Goal: Feedback & Contribution: Contribute content

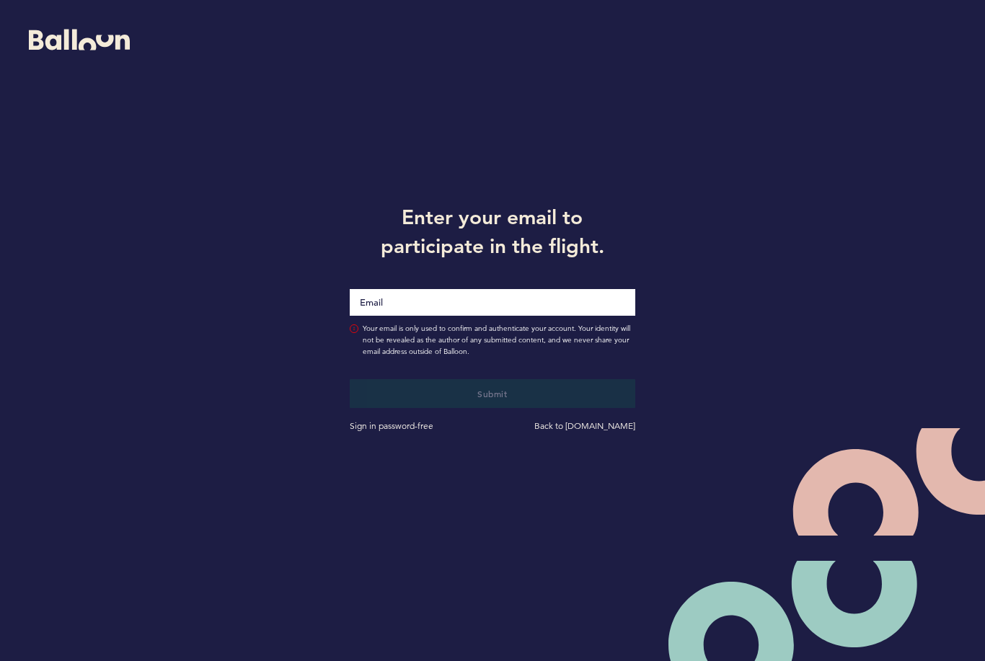
click at [576, 290] on input "Email" at bounding box center [492, 302] width 285 height 27
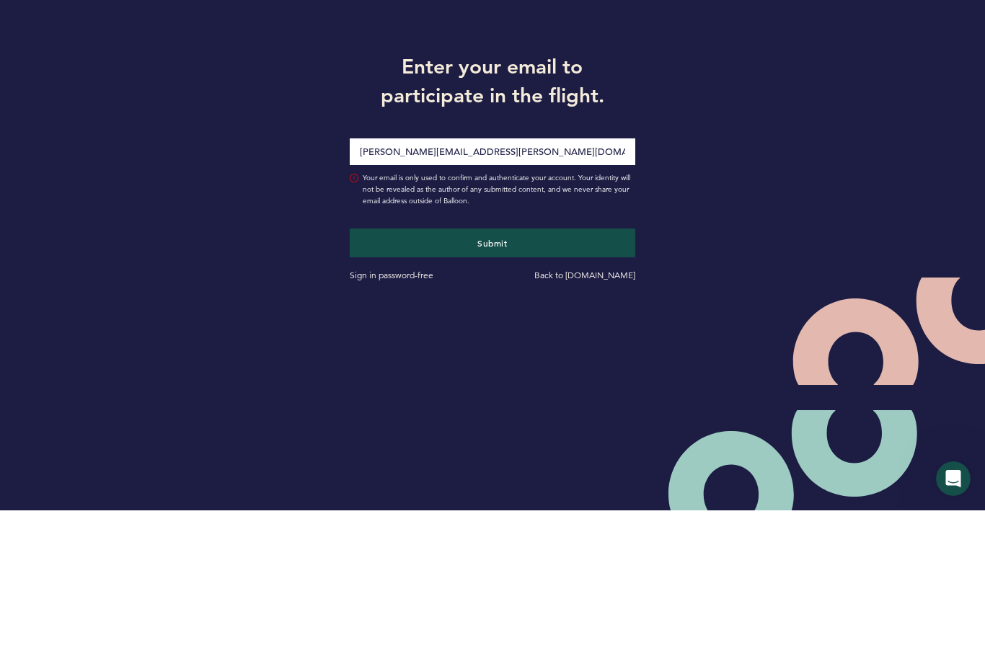
type input "[PERSON_NAME][EMAIL_ADDRESS][PERSON_NAME][DOMAIN_NAME]"
click at [578, 379] on button "Submit" at bounding box center [492, 393] width 285 height 29
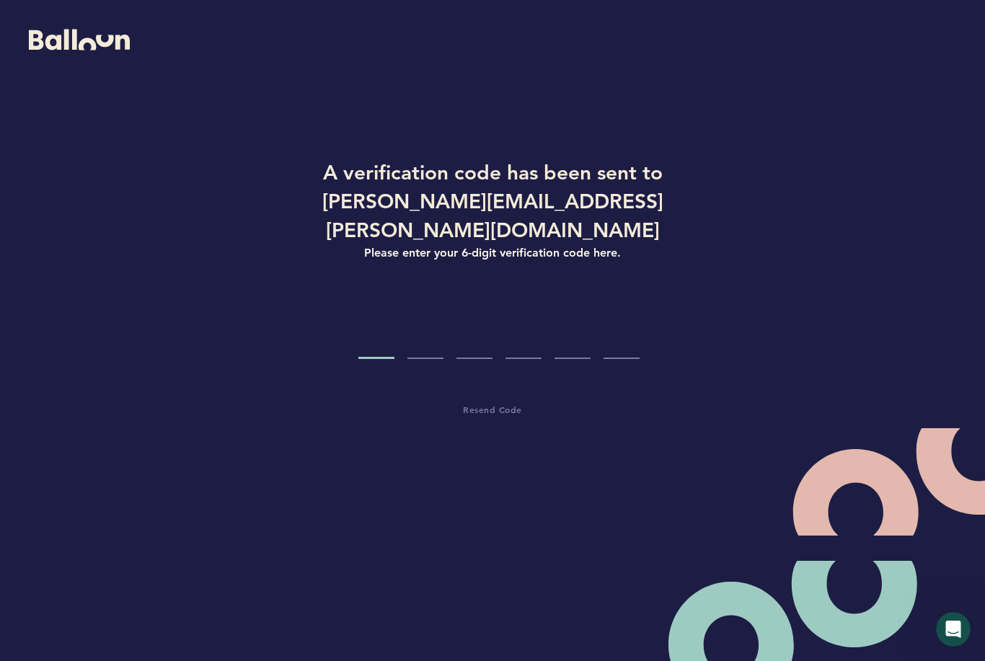
click at [372, 311] on input "Code digit 1" at bounding box center [377, 332] width 36 height 54
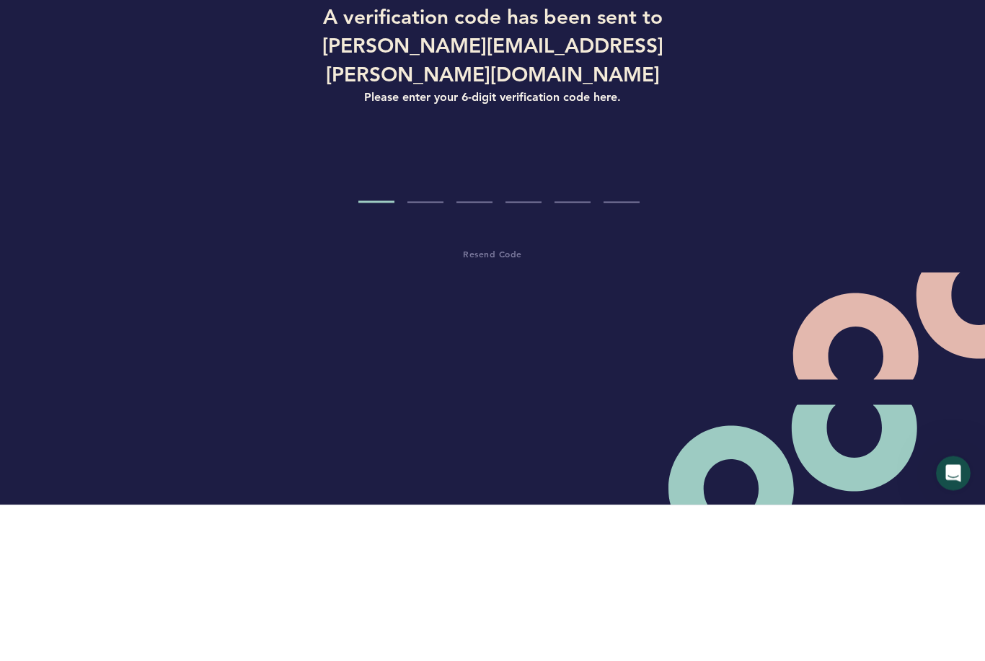
type input "0"
type input "1"
type input "7"
type input "1"
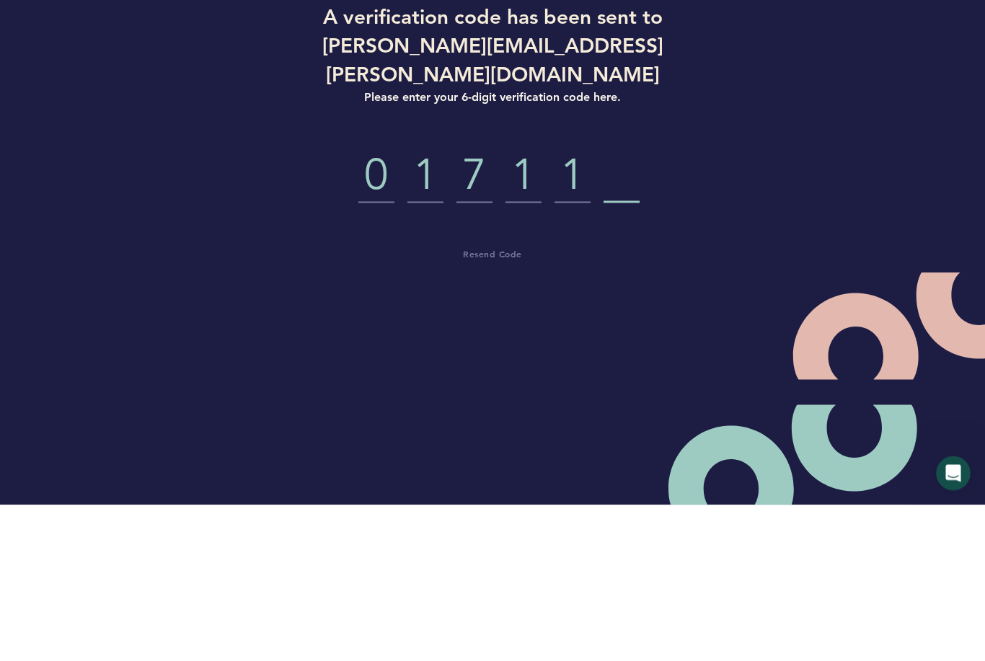
type input "6"
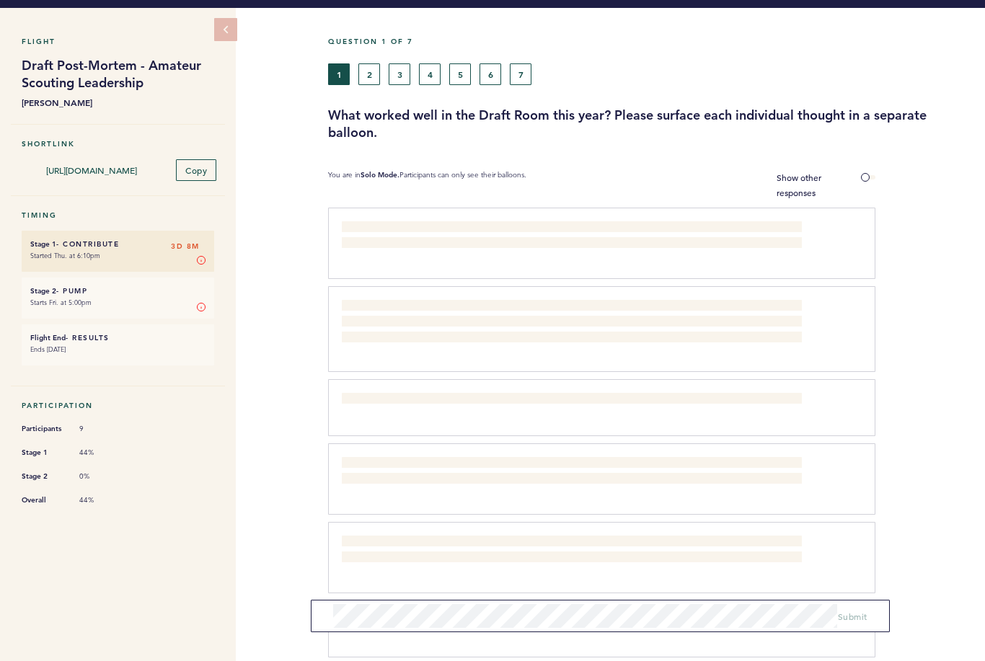
scroll to position [43, 0]
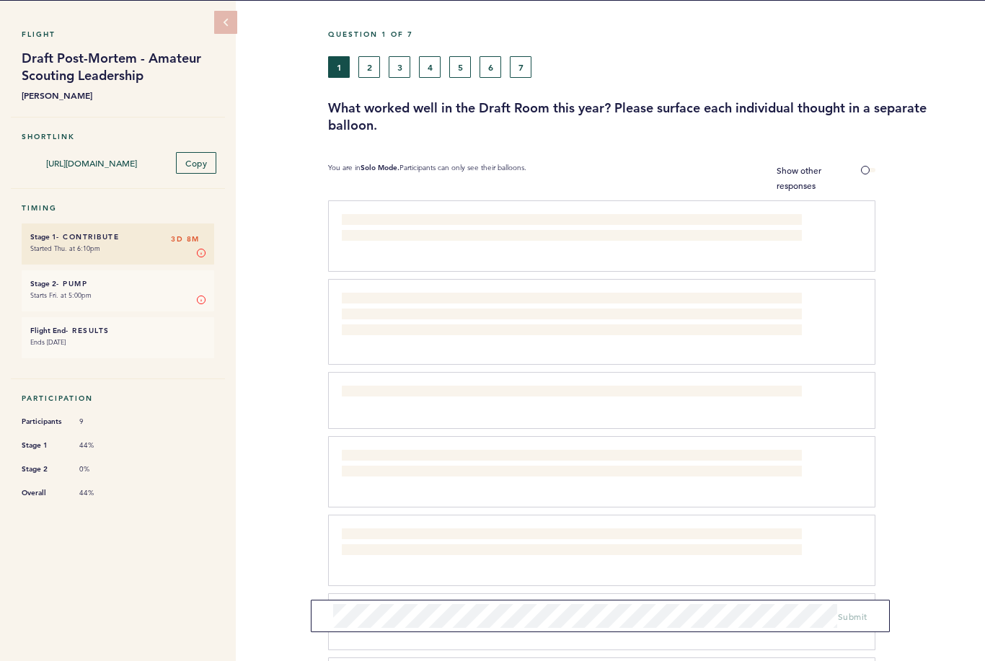
click at [551, 214] on p "I do think it is benificial to have the area supervisors in the room for the dr…" at bounding box center [572, 228] width 460 height 29
click at [511, 215] on p "I do think it is benificial to have the area supervisors in the room for the dr…" at bounding box center [572, 228] width 460 height 29
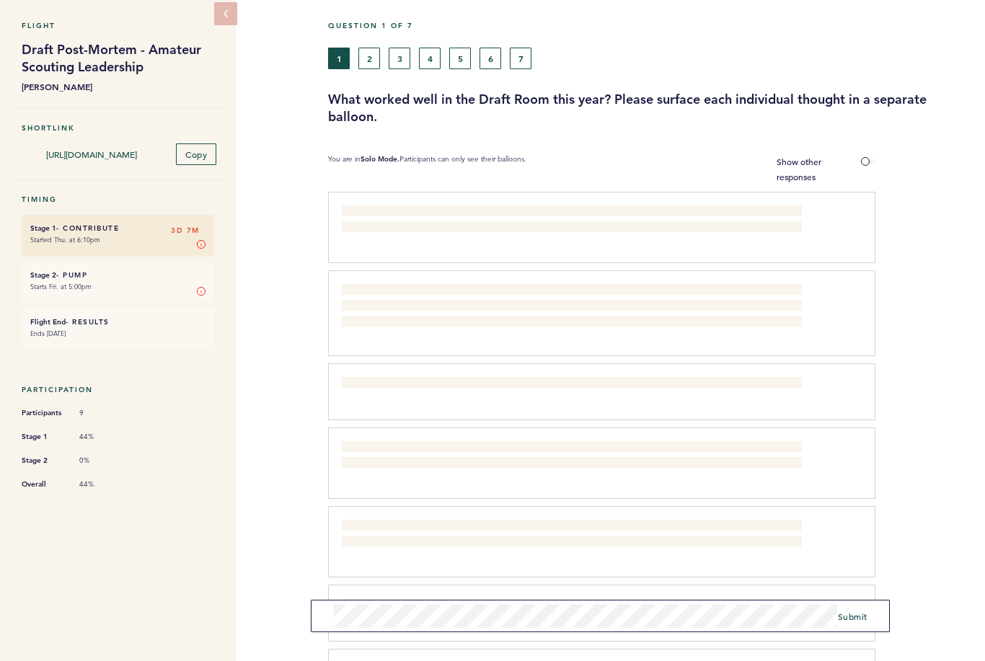
scroll to position [67, 0]
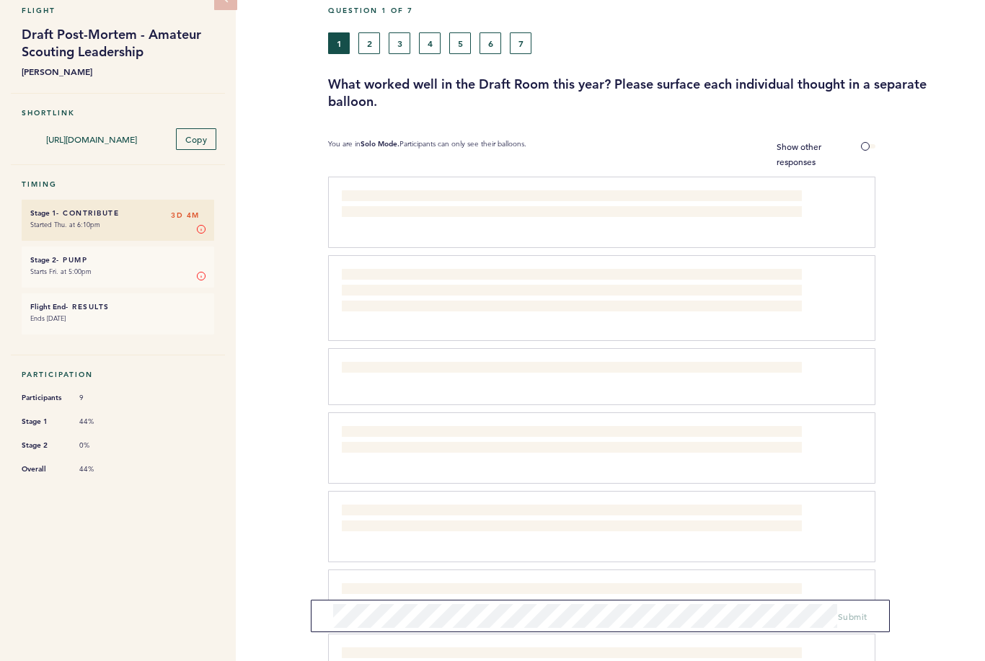
click at [667, 602] on form "Submit" at bounding box center [600, 616] width 579 height 32
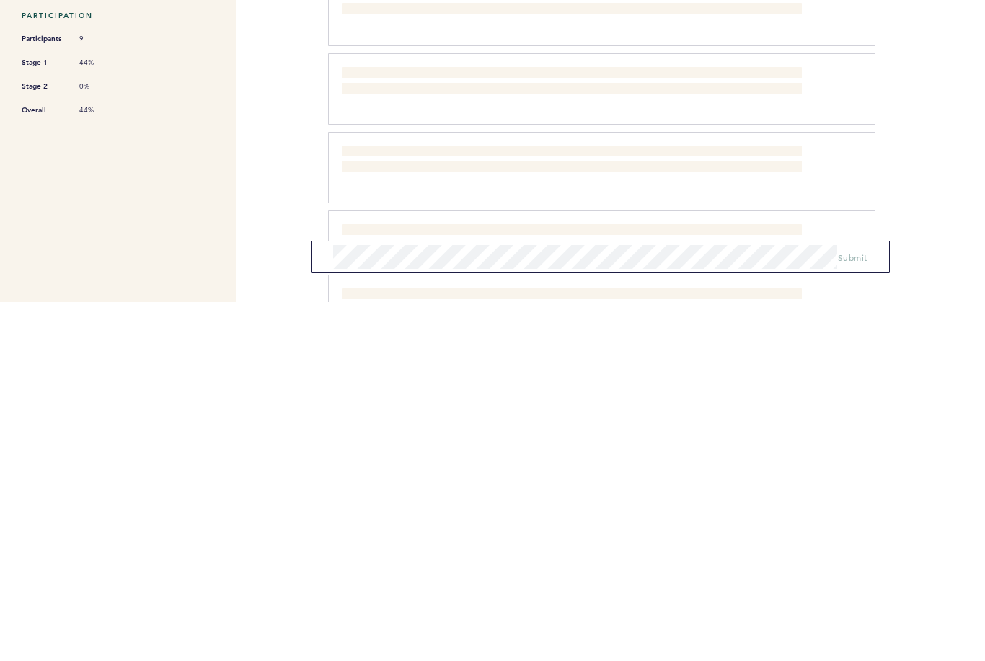
click at [942, 495] on div at bounding box center [931, 532] width 110 height 75
click at [957, 573] on div at bounding box center [931, 603] width 110 height 61
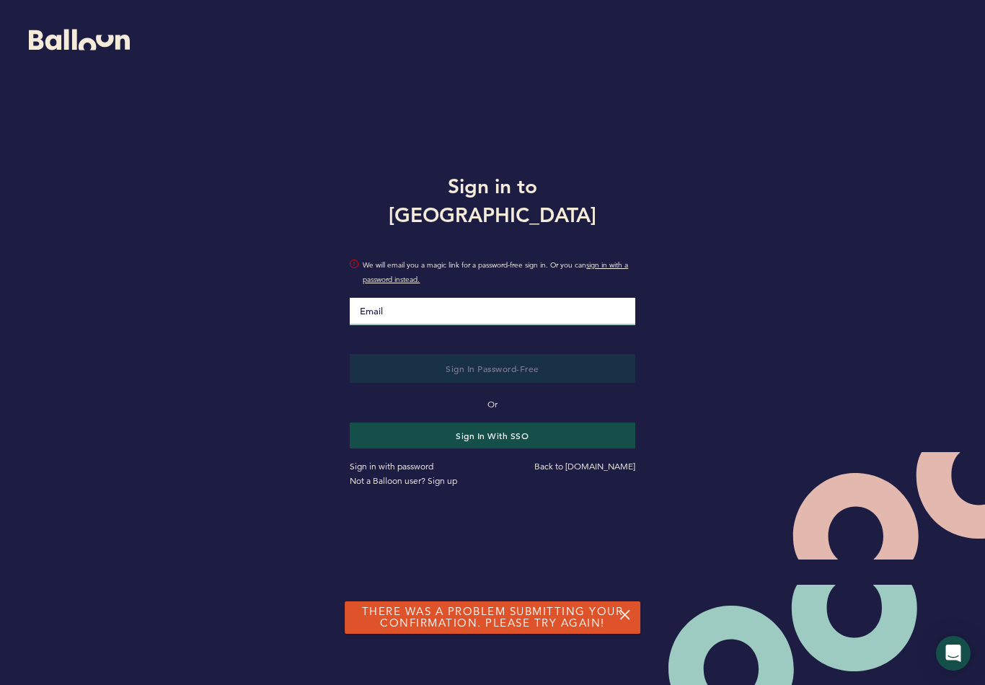
click at [562, 298] on input "Email" at bounding box center [492, 311] width 285 height 27
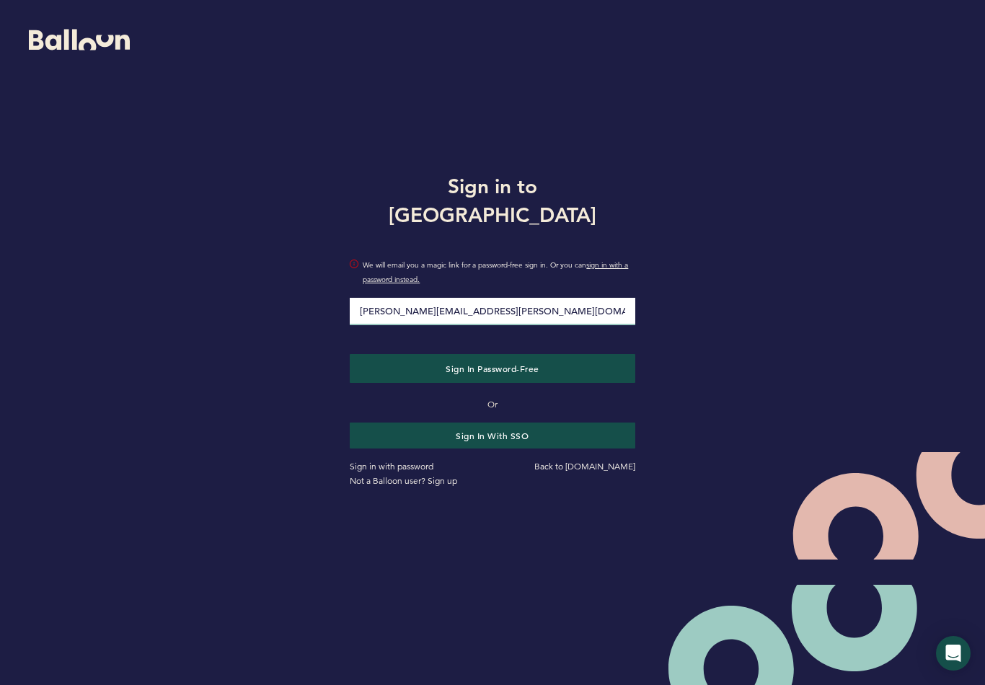
type input "[PERSON_NAME][EMAIL_ADDRESS][PERSON_NAME][DOMAIN_NAME]"
click at [492, 354] on button "Sign in Password-Free" at bounding box center [492, 368] width 285 height 29
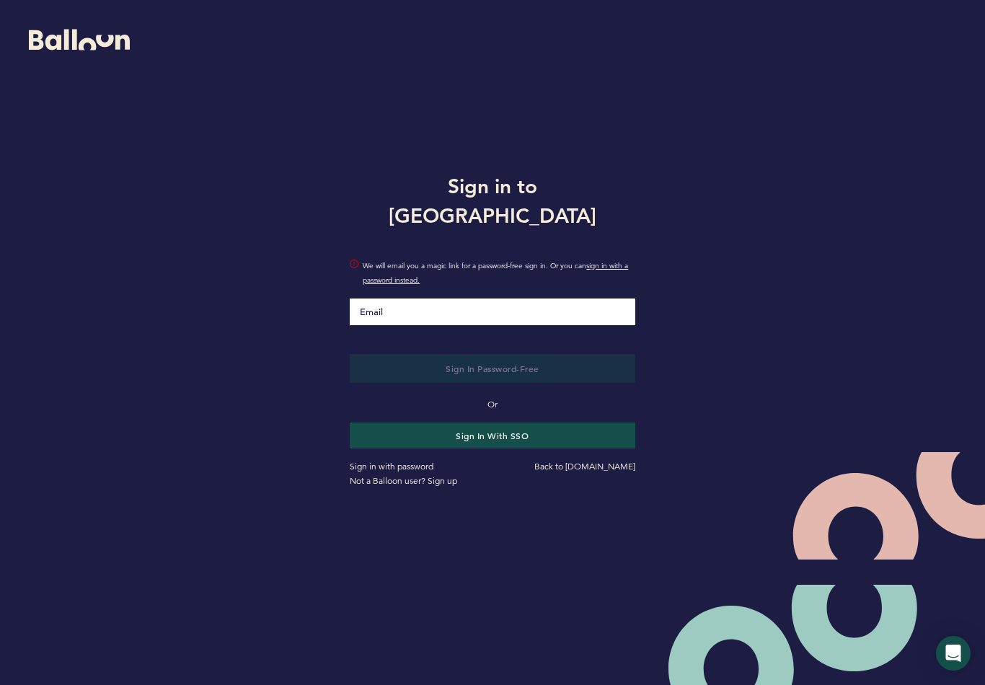
click at [586, 423] on button "Sign in with SSO" at bounding box center [492, 436] width 285 height 26
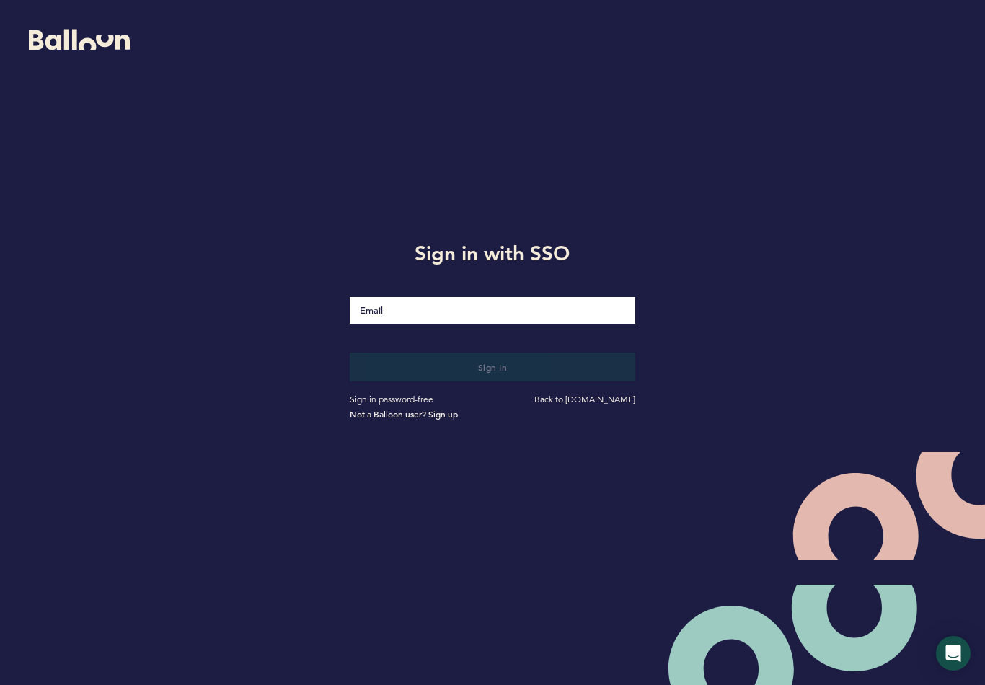
click at [967, 368] on div "Sign in with SSO Sign in Sign in password-free Back to getballoon.com Not a Bal…" at bounding box center [492, 328] width 985 height 656
click at [703, 438] on div "Sign in with SSO Sign in Sign in password-free Back to getballoon.com Not a Bal…" at bounding box center [492, 328] width 985 height 656
click at [586, 309] on input "Email" at bounding box center [492, 309] width 285 height 27
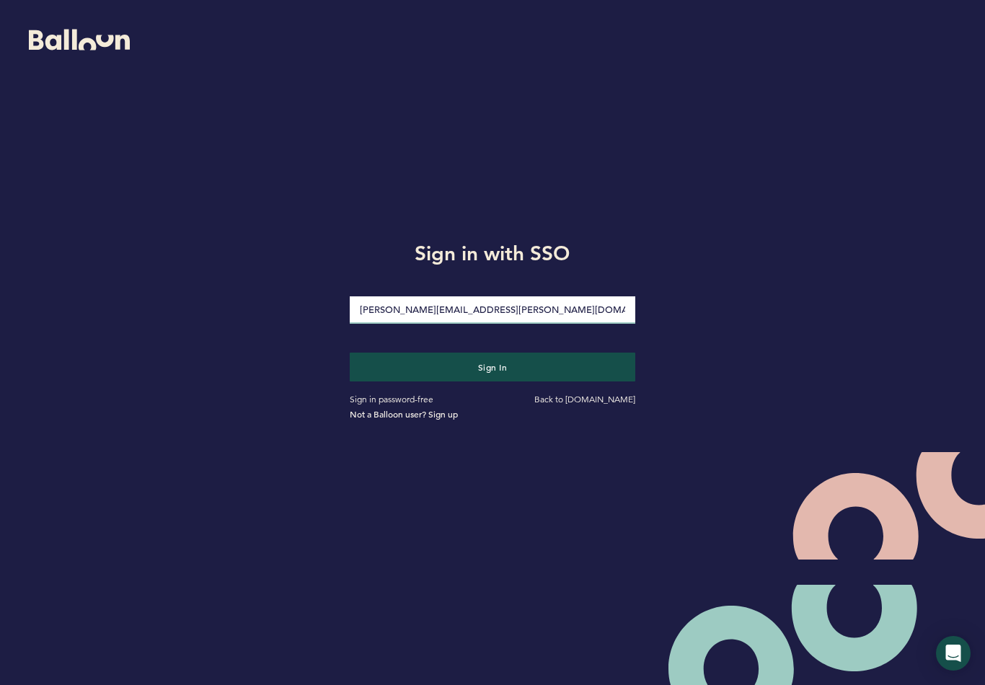
type input "[PERSON_NAME][EMAIL_ADDRESS][PERSON_NAME][DOMAIN_NAME]"
click at [562, 365] on button "Sign in" at bounding box center [492, 367] width 285 height 29
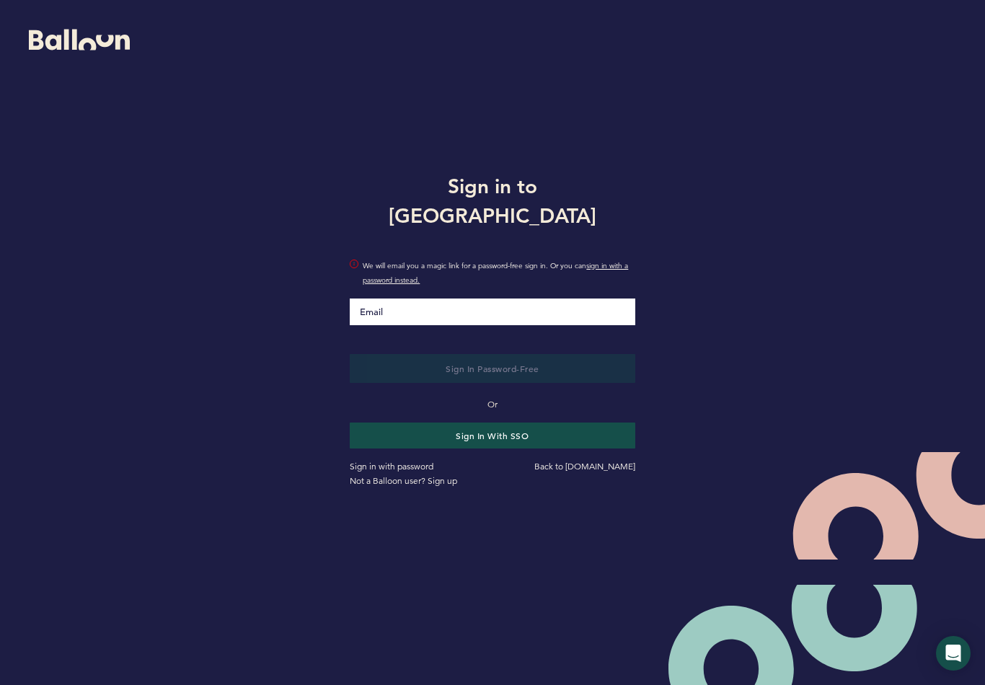
click at [553, 423] on button "Sign in with SSO" at bounding box center [492, 436] width 285 height 26
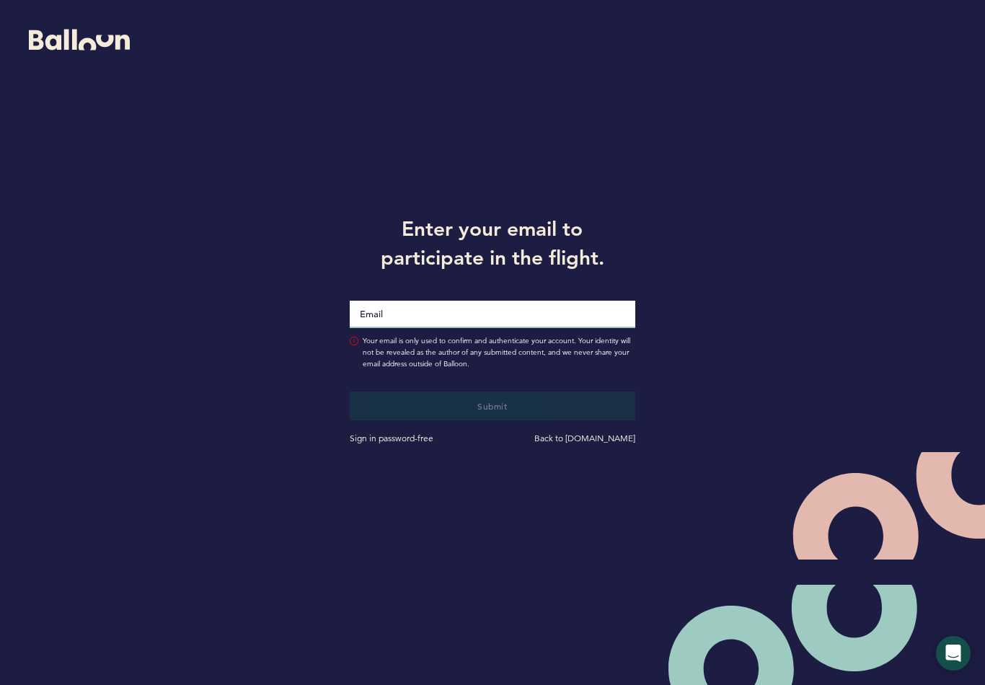
click at [589, 315] on input "Email" at bounding box center [492, 314] width 285 height 27
type input "R"
type input "E"
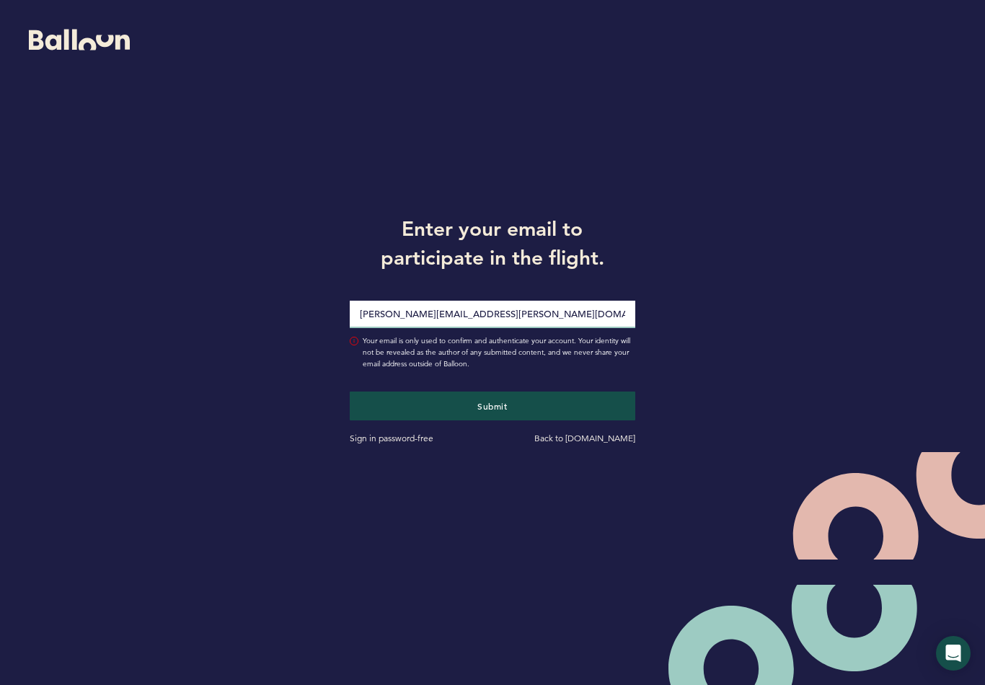
type input "[PERSON_NAME][EMAIL_ADDRESS][PERSON_NAME][DOMAIN_NAME]"
click at [533, 405] on button "Submit" at bounding box center [492, 406] width 285 height 29
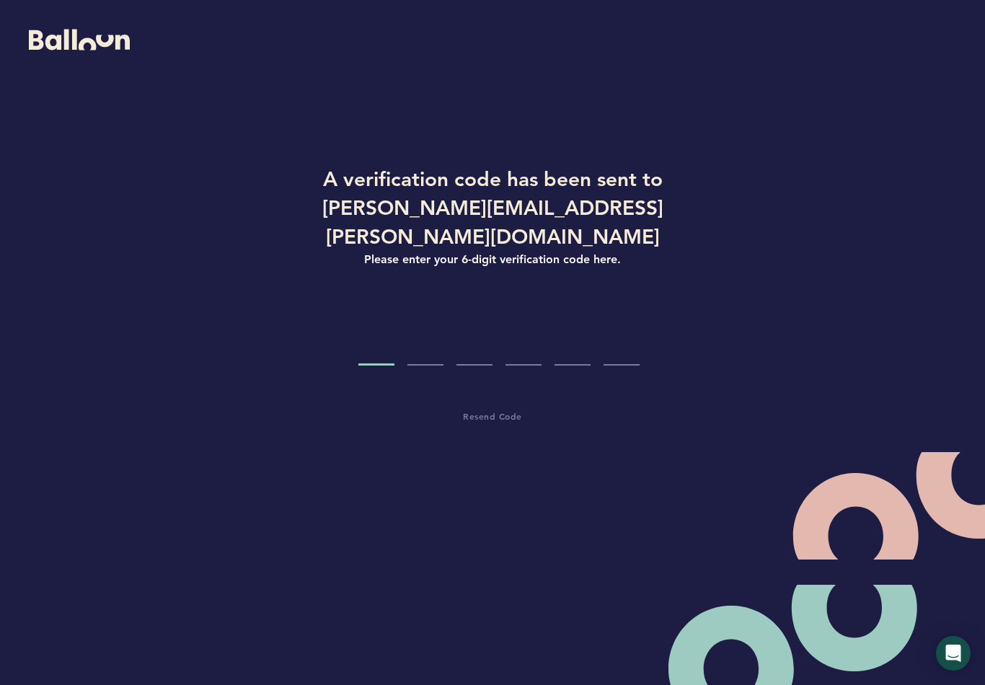
type input "4"
type input "9"
type input "4"
type input "2"
type input "0"
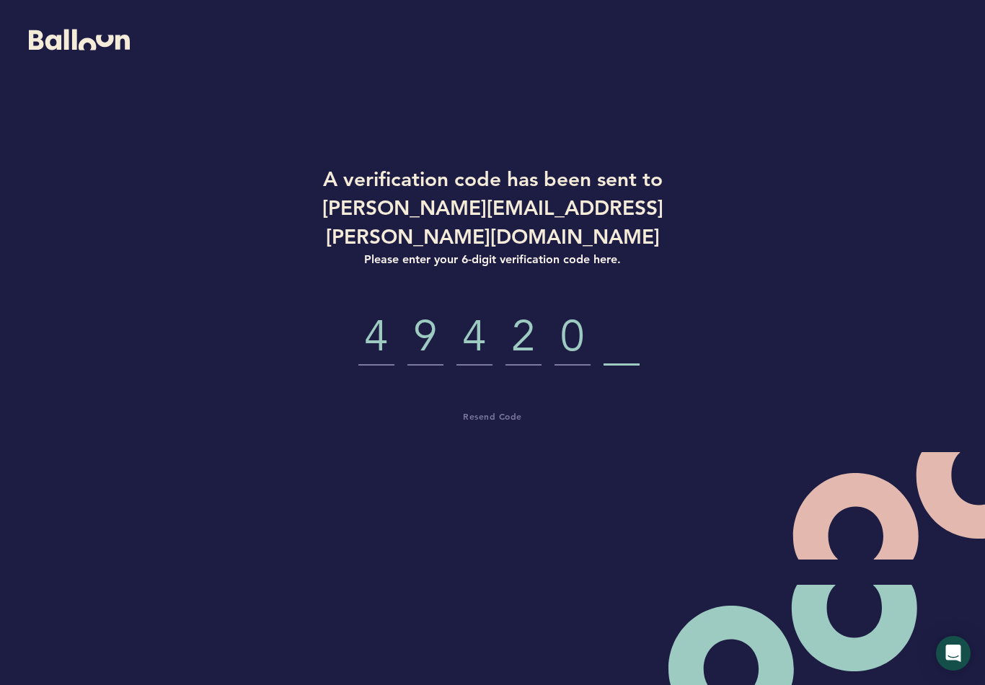
type input "4"
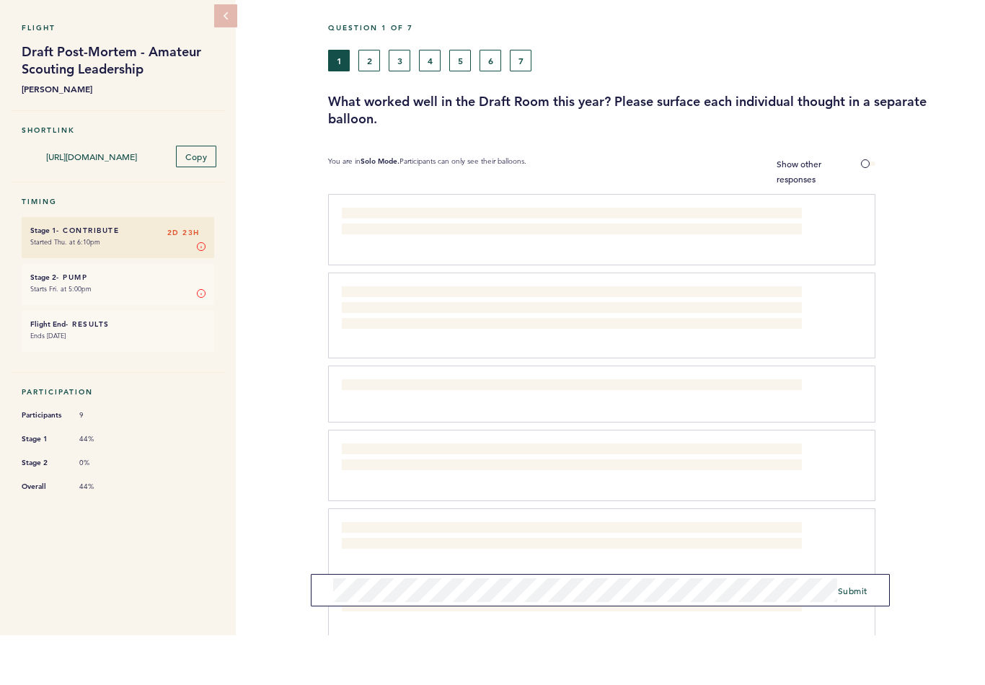
click at [852, 635] on span "Submit" at bounding box center [853, 641] width 30 height 12
click at [860, 635] on span "Submit" at bounding box center [853, 641] width 30 height 12
click at [853, 635] on span "Submit" at bounding box center [853, 641] width 30 height 12
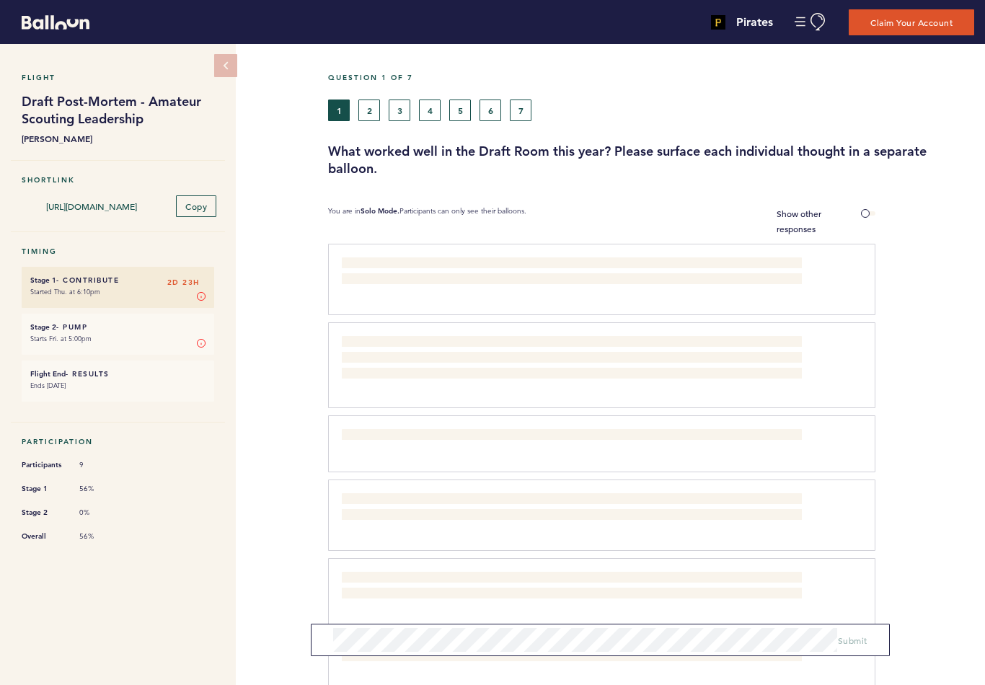
click at [374, 115] on button "2" at bounding box center [370, 111] width 22 height 22
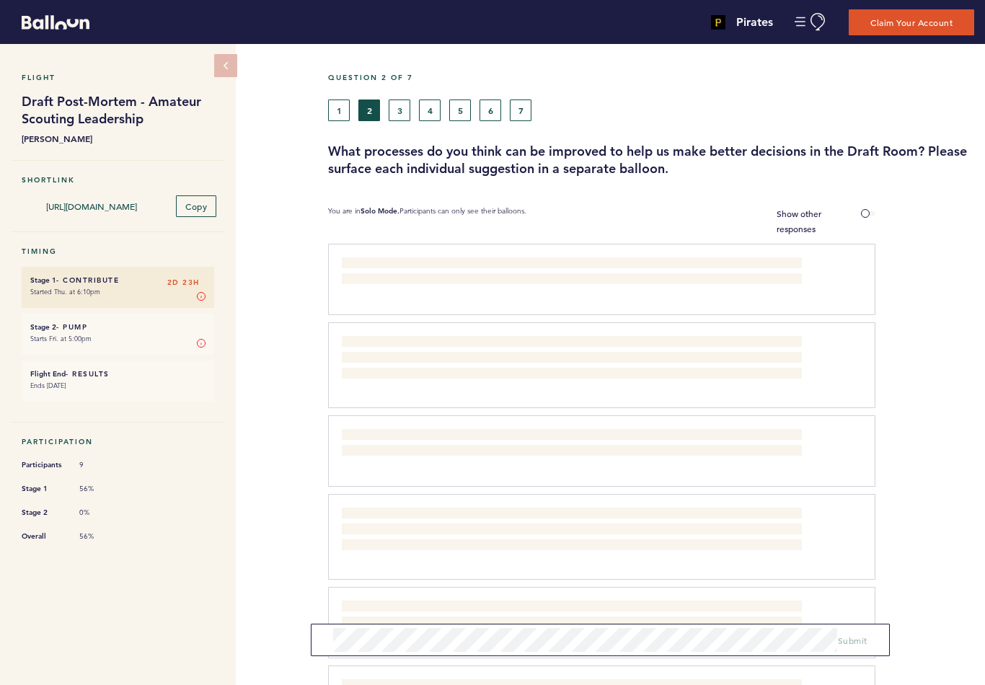
click at [338, 105] on button "1" at bounding box center [339, 111] width 22 height 22
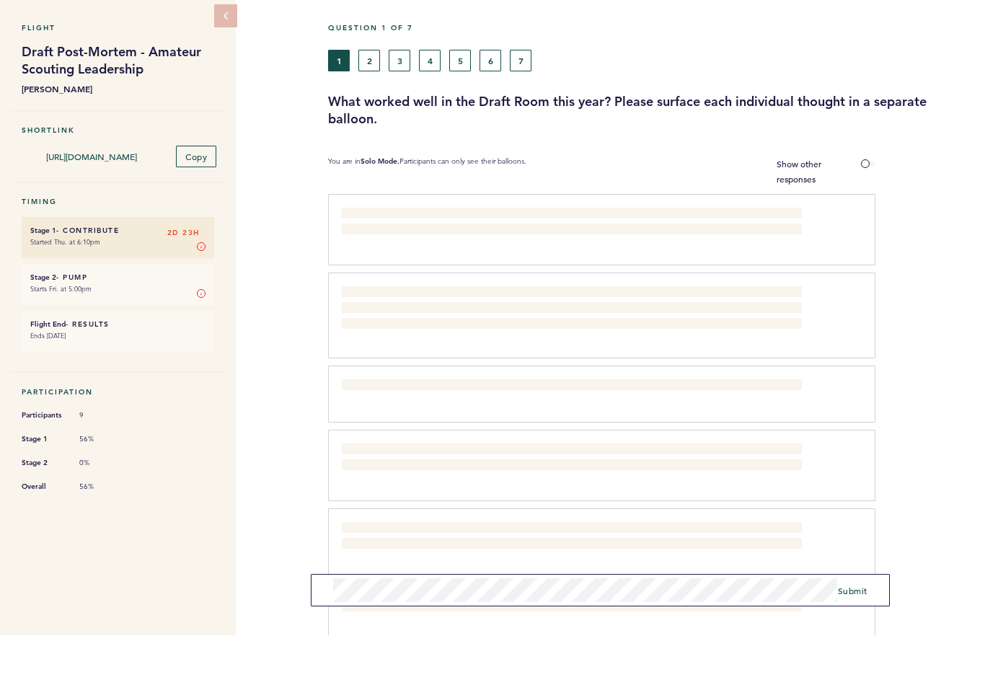
click at [862, 635] on span "Submit" at bounding box center [853, 641] width 30 height 12
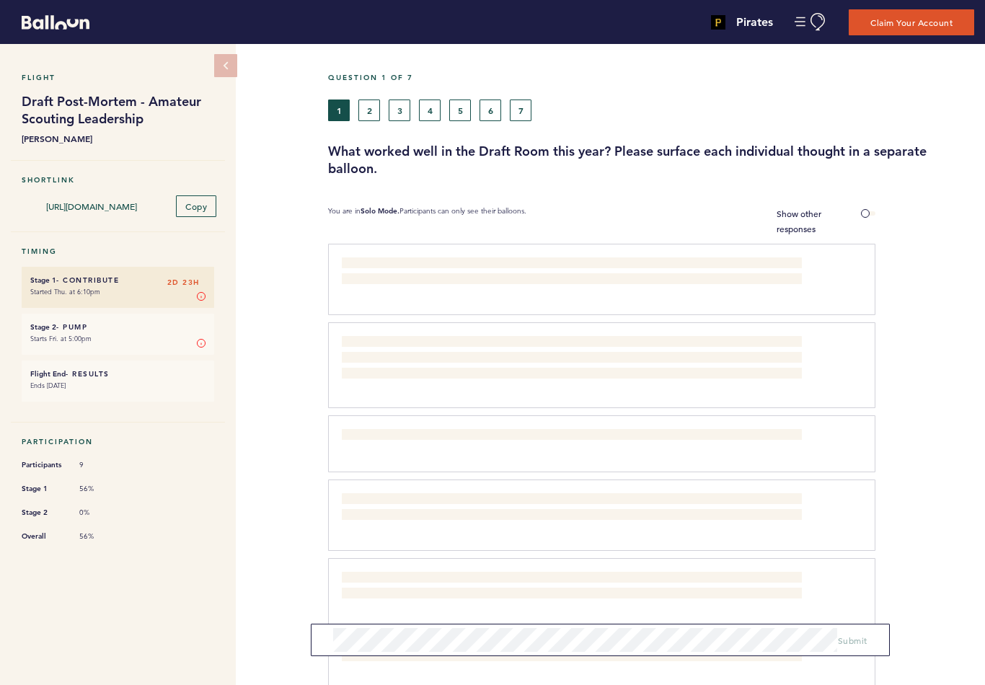
click at [378, 114] on button "2" at bounding box center [370, 111] width 22 height 22
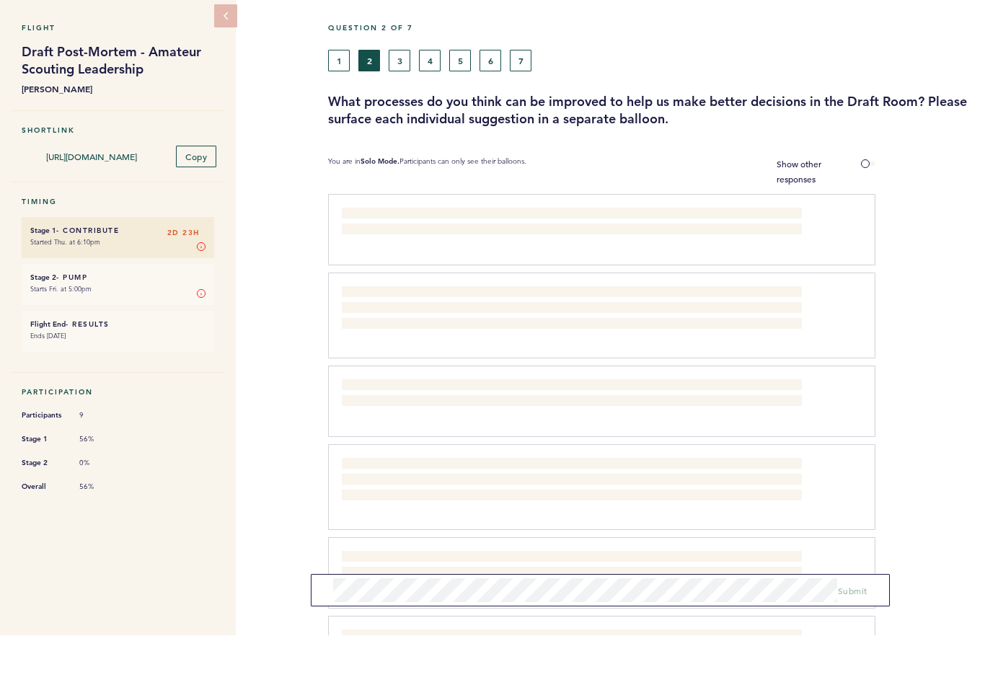
click at [405, 100] on button "3" at bounding box center [400, 111] width 22 height 22
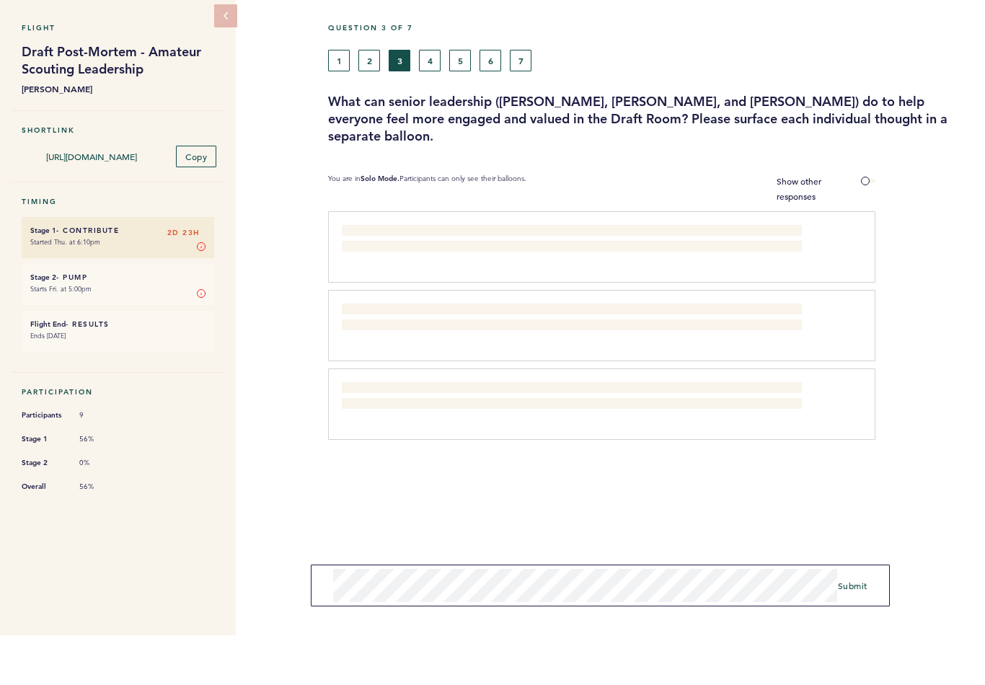
click at [859, 630] on span "Submit" at bounding box center [853, 636] width 30 height 12
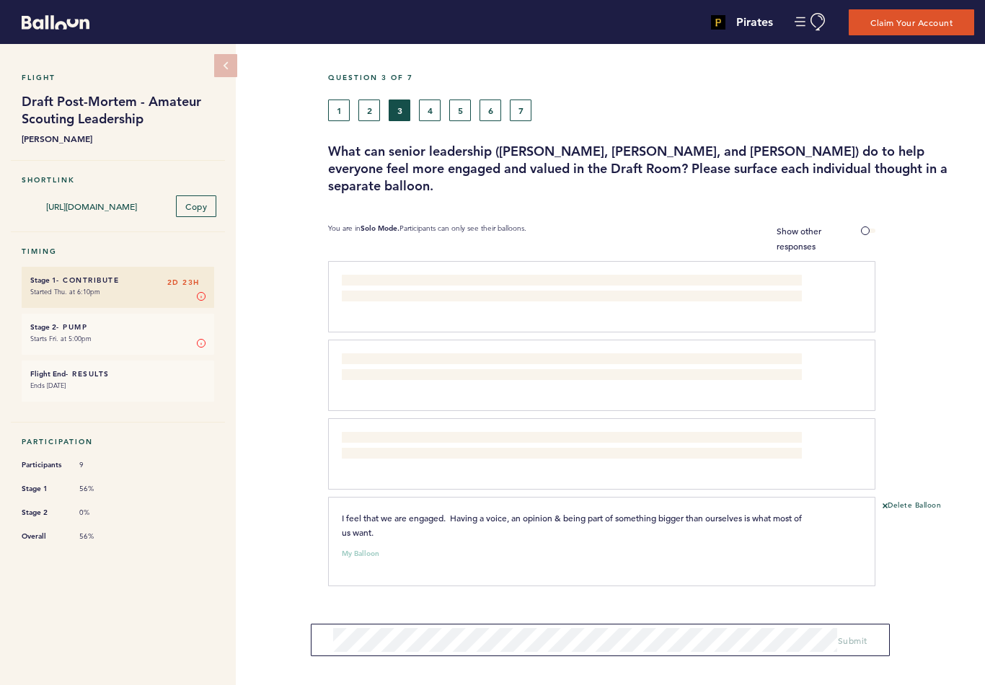
click at [376, 114] on button "2" at bounding box center [370, 111] width 22 height 22
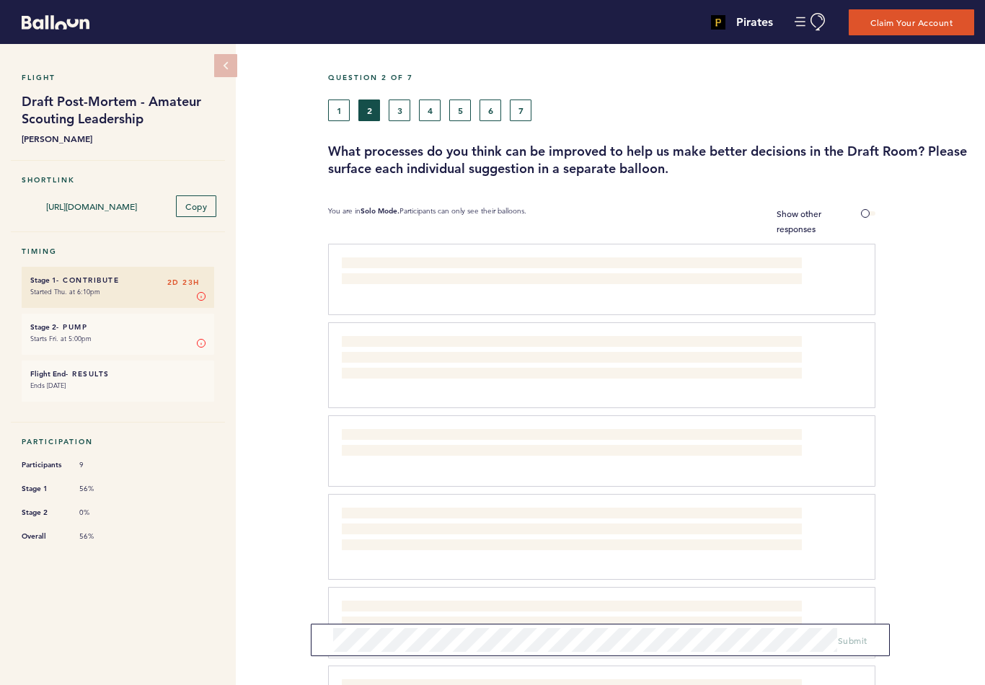
click at [566, 259] on span "Would suggest grabbing an extra 30 min to an hour and providing the opportunity…" at bounding box center [563, 272] width 442 height 26
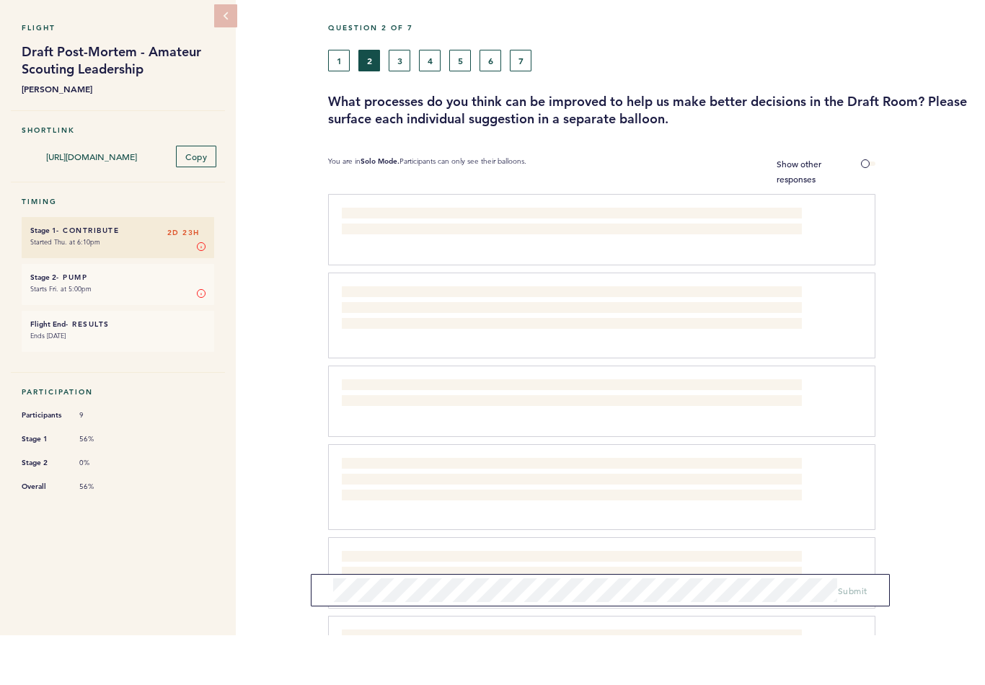
click at [431, 100] on button "4" at bounding box center [430, 111] width 22 height 22
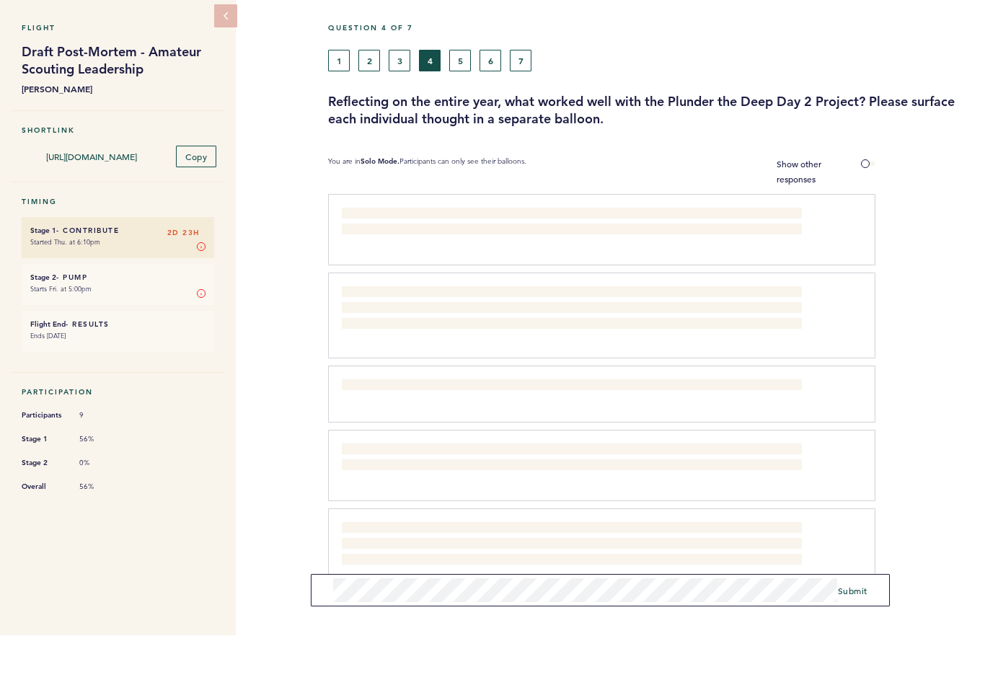
click at [852, 635] on span "Submit" at bounding box center [853, 641] width 30 height 12
click at [856, 635] on span "Submit" at bounding box center [853, 641] width 30 height 12
click at [845, 635] on span "Submit" at bounding box center [853, 641] width 30 height 12
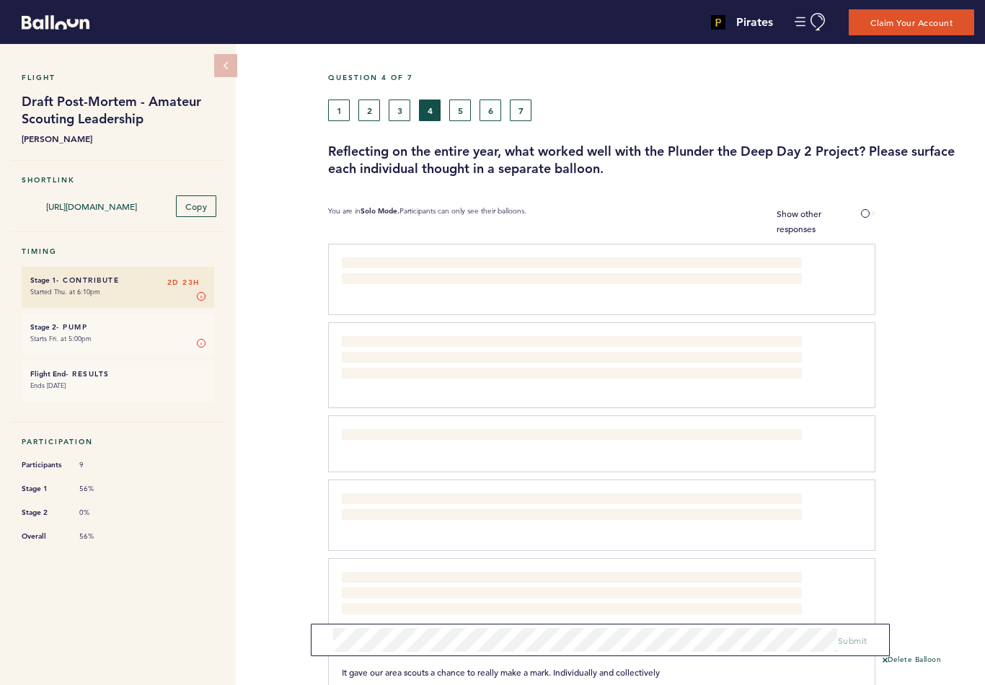
click at [936, 29] on button "Claim Your Account" at bounding box center [912, 22] width 126 height 26
